Goal: Information Seeking & Learning: Learn about a topic

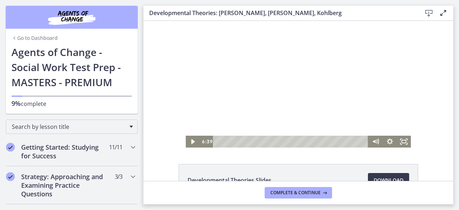
scroll to position [201, 0]
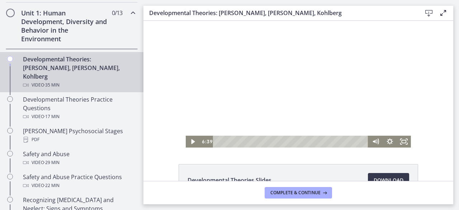
drag, startPoint x: 143, startPoint y: 21, endPoint x: 224, endPoint y: 87, distance: 104.1
click at [224, 87] on div at bounding box center [298, 84] width 225 height 127
click at [254, 57] on div at bounding box center [298, 84] width 225 height 127
click at [244, 73] on div at bounding box center [298, 84] width 225 height 127
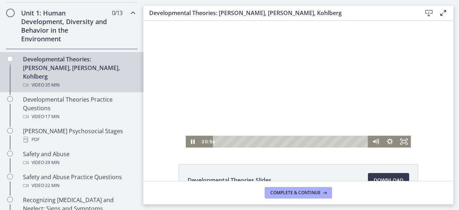
scroll to position [49, 0]
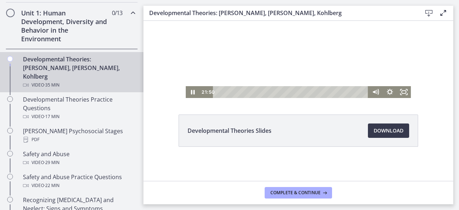
click at [247, 52] on div at bounding box center [298, 34] width 225 height 127
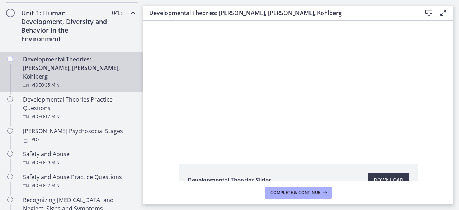
click at [247, 52] on div at bounding box center [298, 84] width 225 height 127
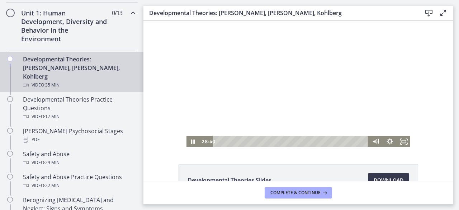
click at [266, 62] on div at bounding box center [298, 84] width 225 height 127
click at [302, 109] on div at bounding box center [298, 84] width 225 height 127
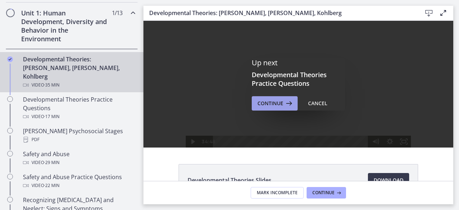
click at [287, 104] on icon at bounding box center [288, 103] width 10 height 9
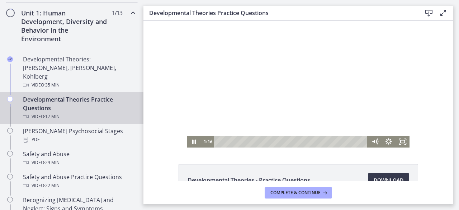
click at [306, 65] on div at bounding box center [298, 84] width 223 height 127
click at [241, 67] on div at bounding box center [298, 84] width 223 height 127
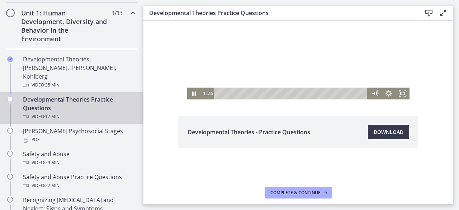
scroll to position [49, 0]
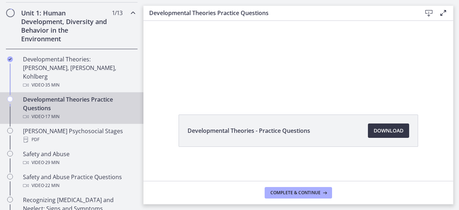
click at [376, 130] on span "Download Opens in a new window" at bounding box center [388, 130] width 30 height 9
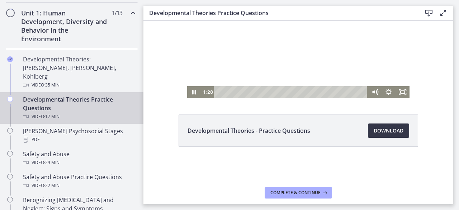
scroll to position [19, 0]
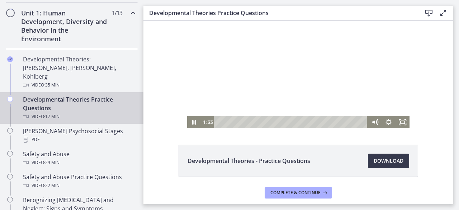
click at [288, 71] on div at bounding box center [298, 64] width 223 height 127
click at [293, 68] on div at bounding box center [298, 64] width 223 height 127
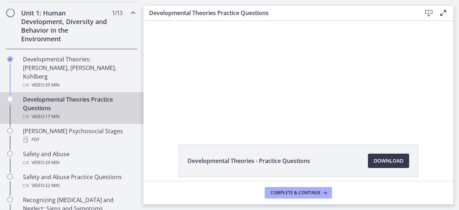
click at [293, 68] on div at bounding box center [298, 64] width 223 height 127
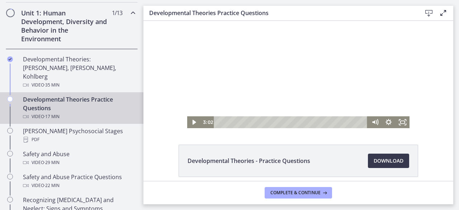
click at [305, 46] on div at bounding box center [298, 64] width 223 height 127
click at [240, 77] on div at bounding box center [298, 64] width 223 height 127
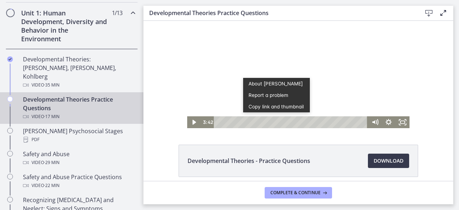
click at [249, 49] on div at bounding box center [298, 64] width 223 height 127
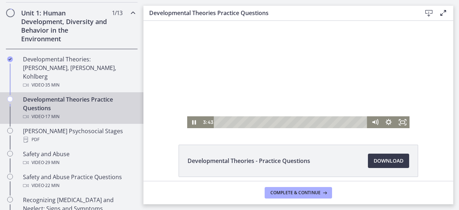
click at [244, 65] on div at bounding box center [298, 64] width 223 height 127
